Goal: Transaction & Acquisition: Obtain resource

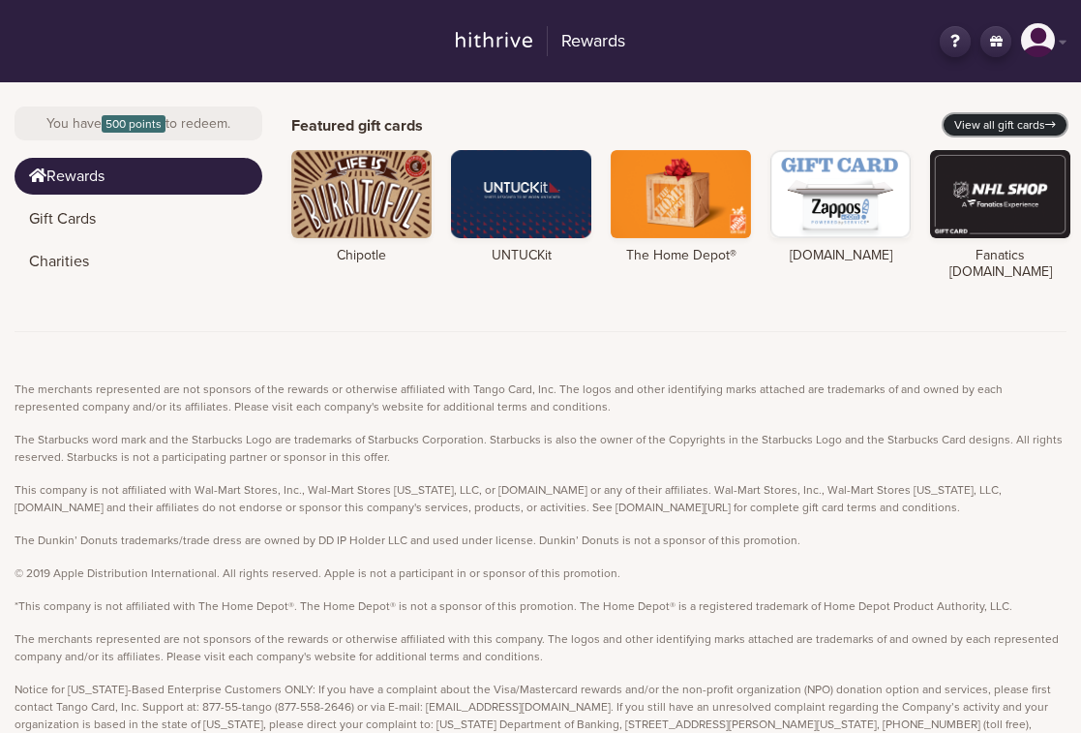
click at [967, 130] on link "View all gift cards" at bounding box center [1005, 124] width 123 height 21
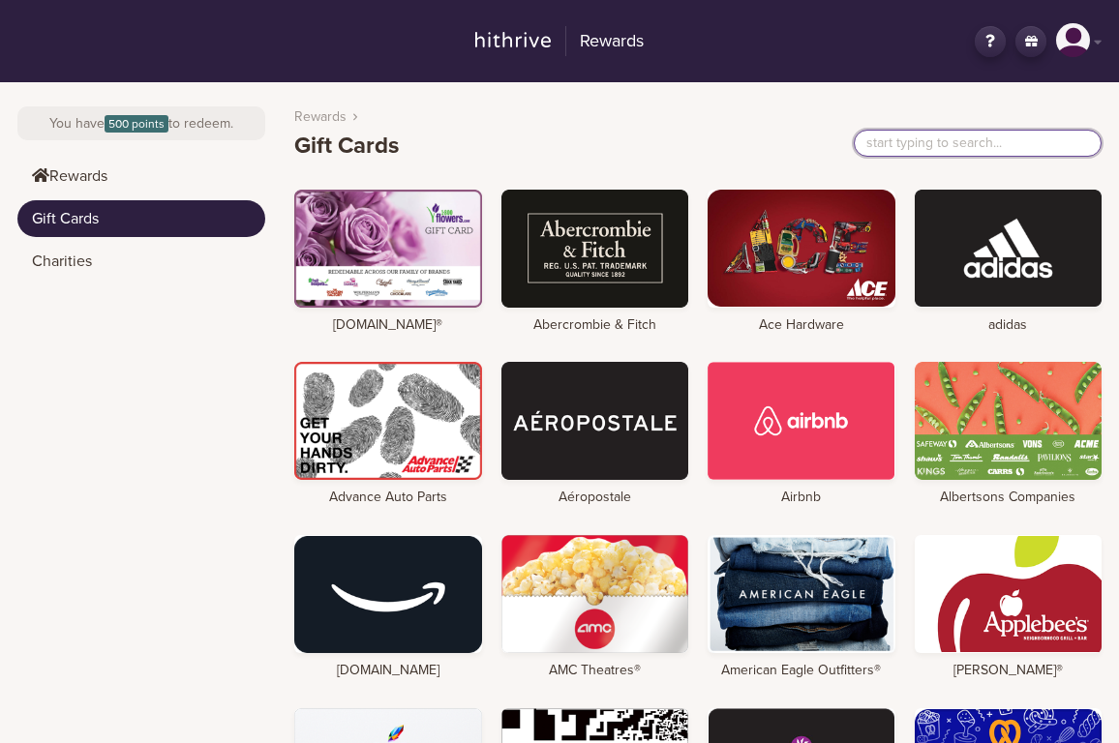
click at [901, 145] on input "text" at bounding box center [978, 143] width 248 height 27
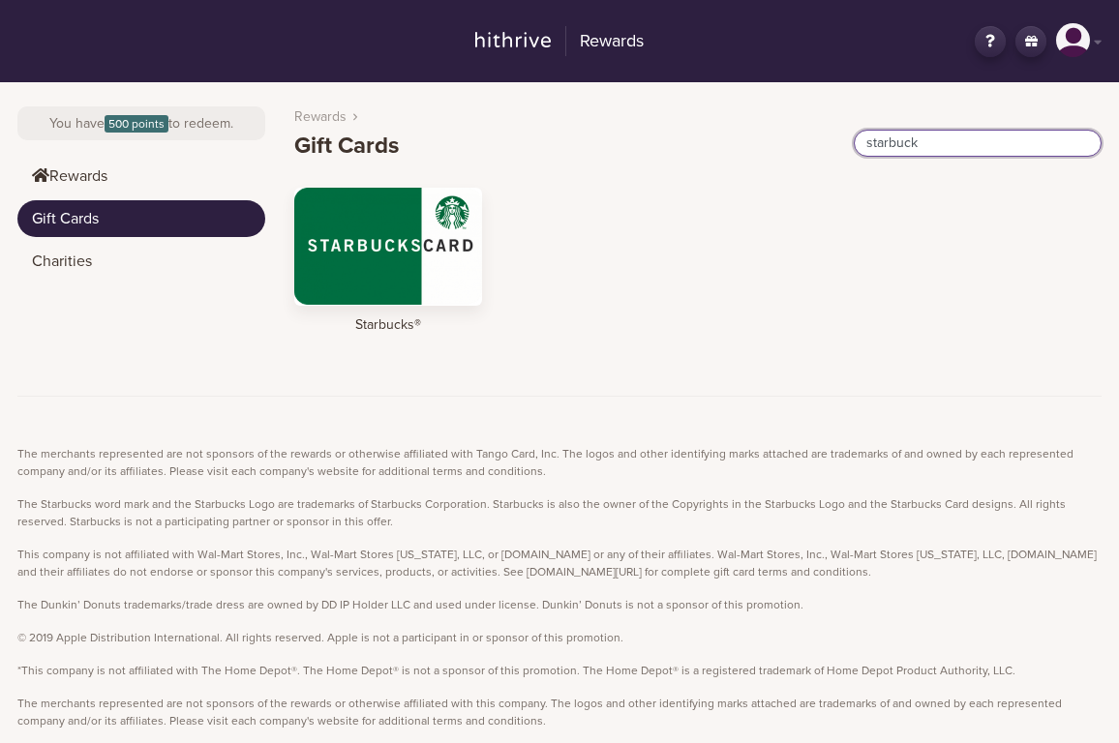
type input "starbuck"
click at [354, 260] on div at bounding box center [388, 247] width 188 height 118
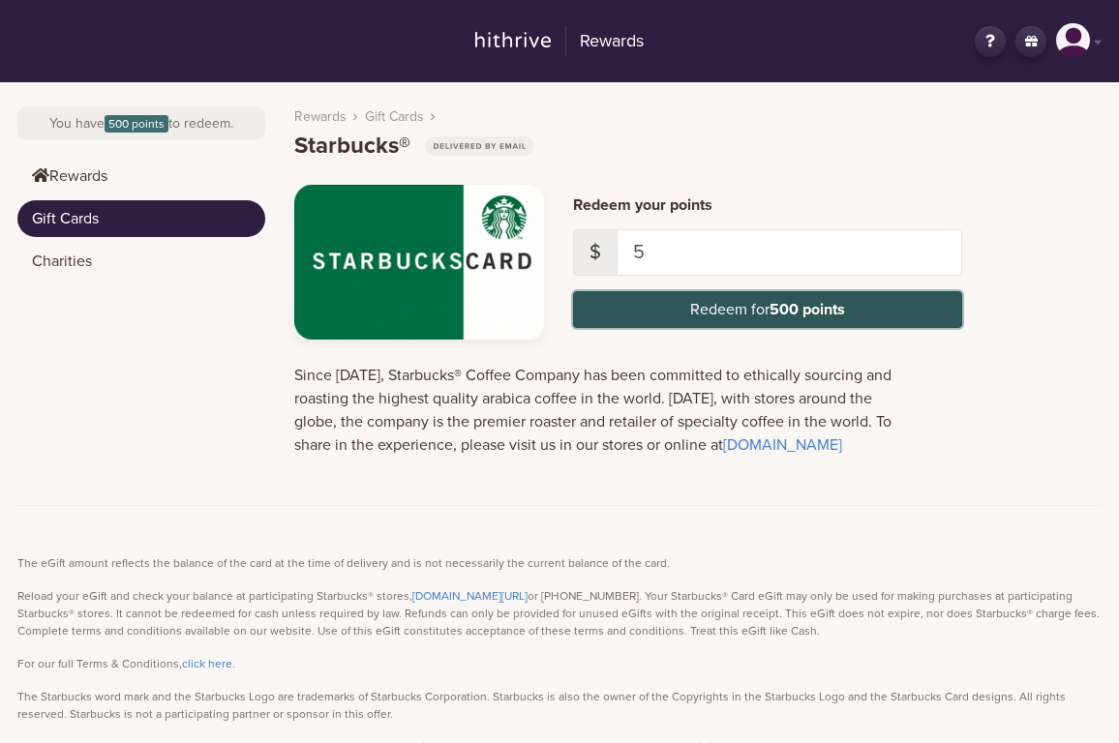
click at [798, 318] on strong "500 points" at bounding box center [808, 309] width 76 height 19
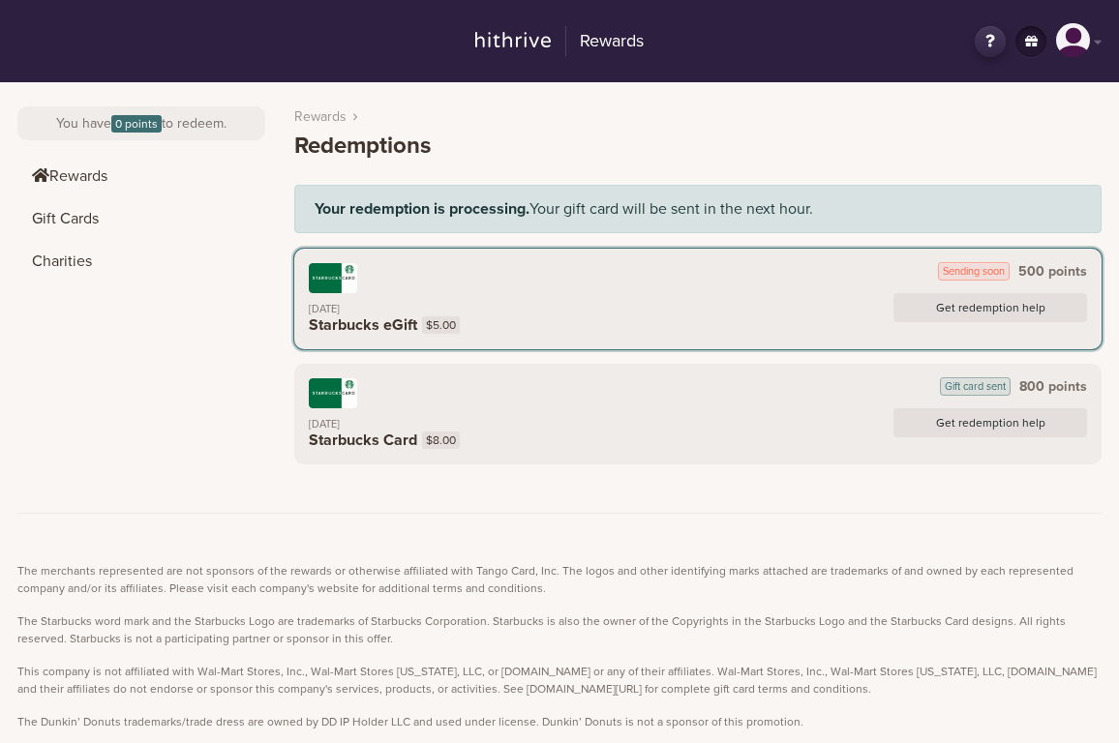
click at [507, 294] on div "[DATE] Starbucks eGift $5.00 Get redemption help" at bounding box center [698, 314] width 778 height 42
